Goal: Manage account settings

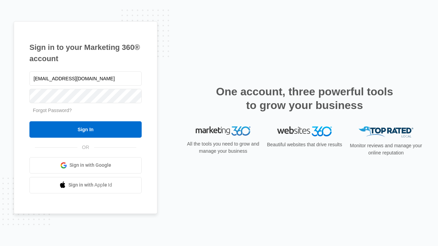
type input "[EMAIL_ADDRESS][DOMAIN_NAME]"
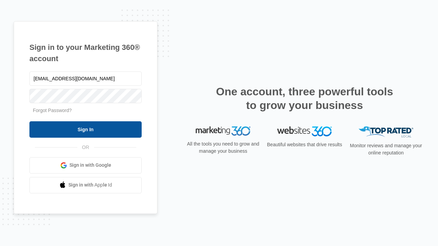
click at [86, 129] on input "Sign In" at bounding box center [85, 129] width 112 height 16
